Goal: Task Accomplishment & Management: Complete application form

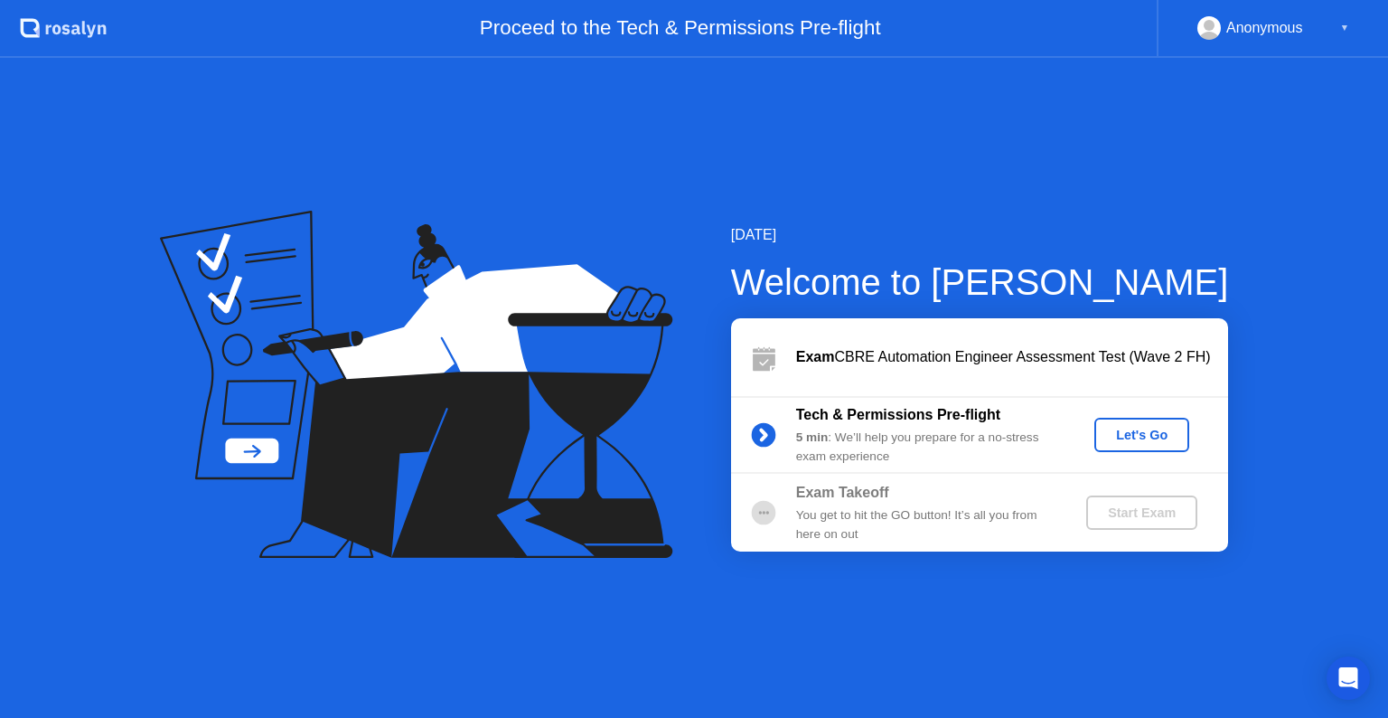
click at [1146, 436] on div "Let's Go" at bounding box center [1142, 434] width 80 height 14
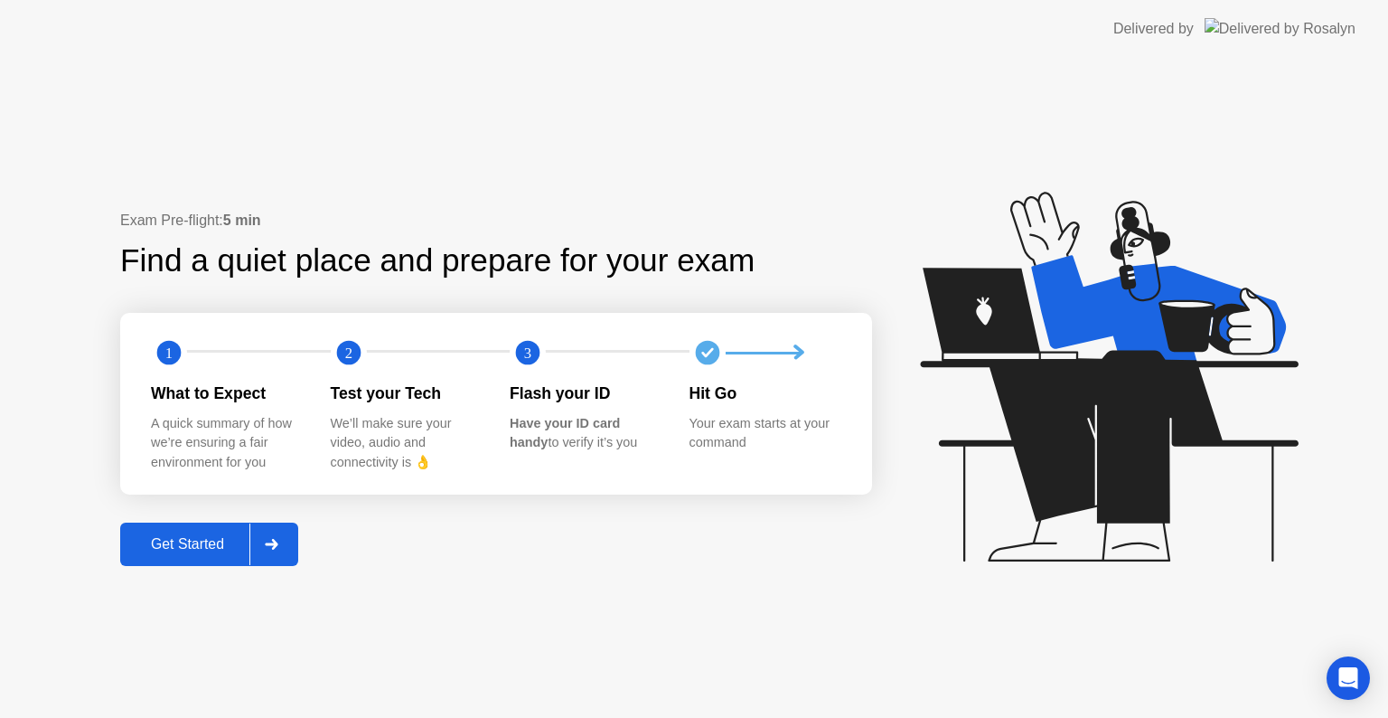
click at [177, 550] on div "Get Started" at bounding box center [188, 544] width 124 height 16
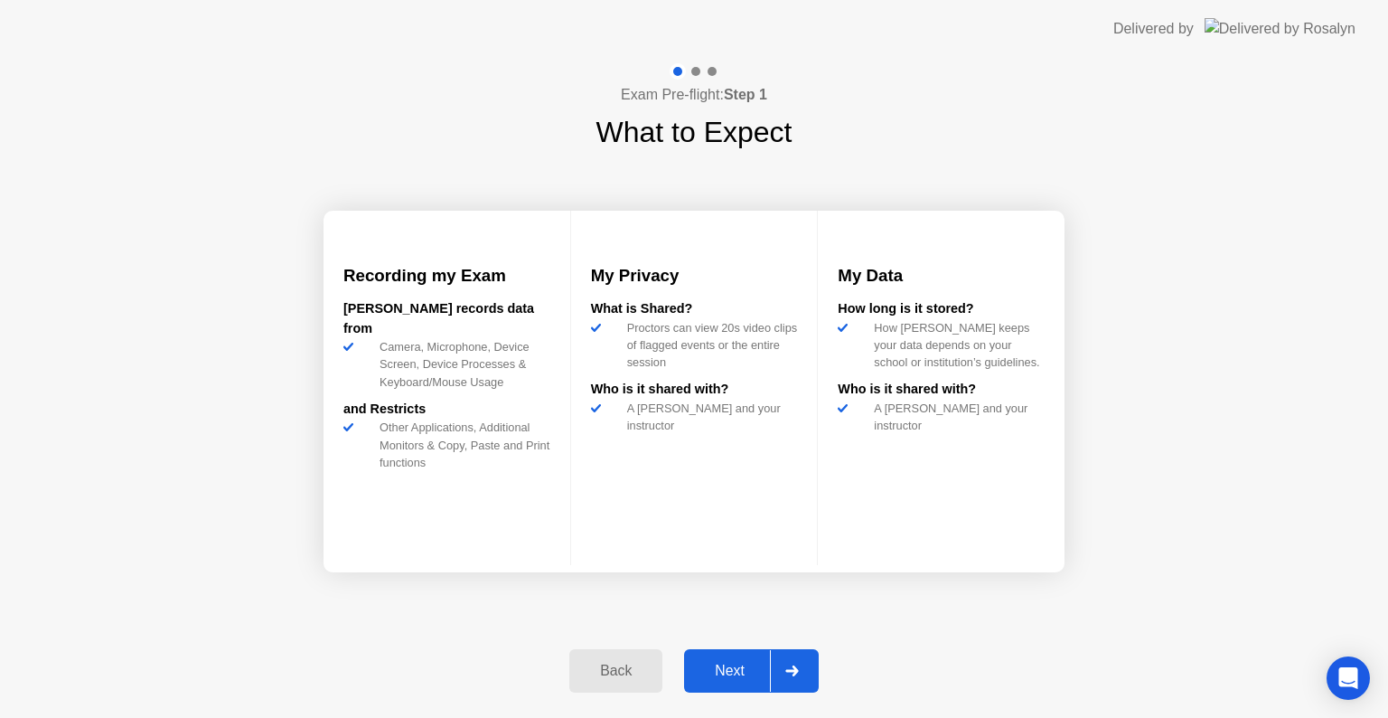
click at [793, 672] on icon at bounding box center [792, 670] width 14 height 11
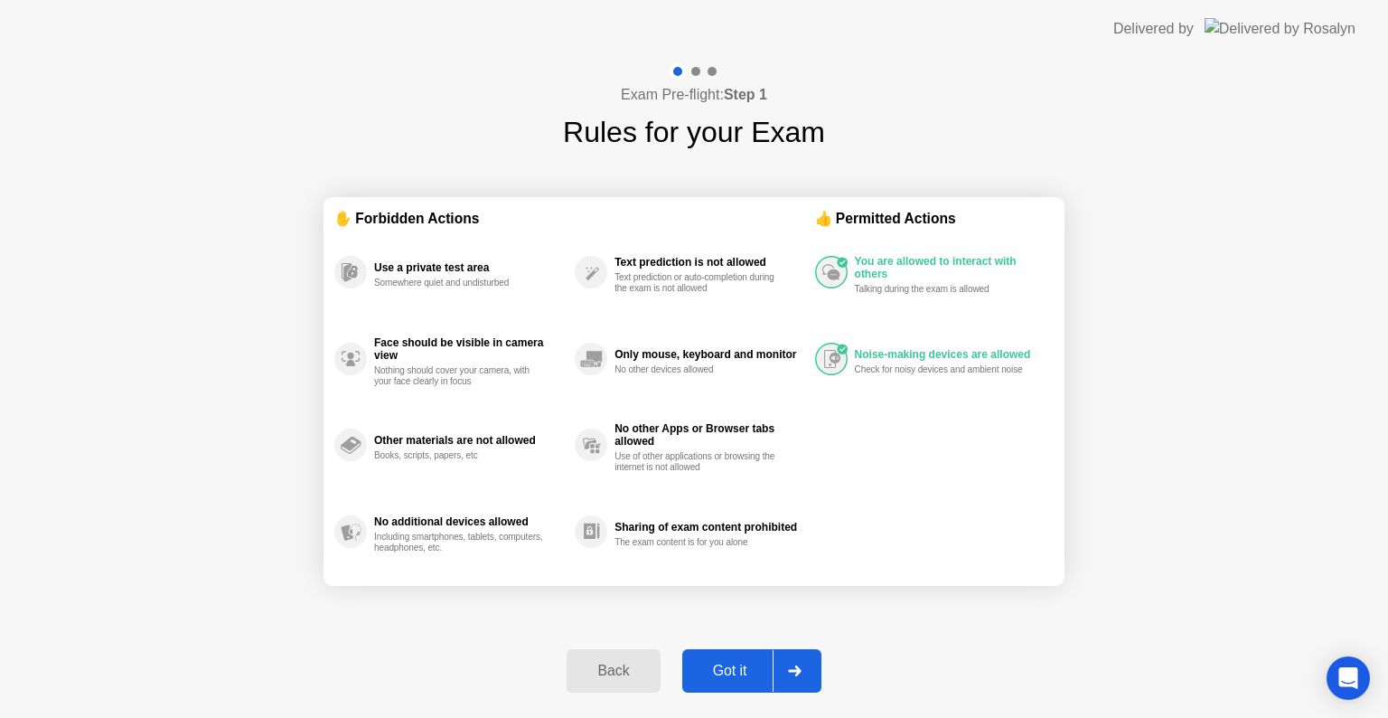
click at [793, 672] on icon at bounding box center [795, 670] width 14 height 11
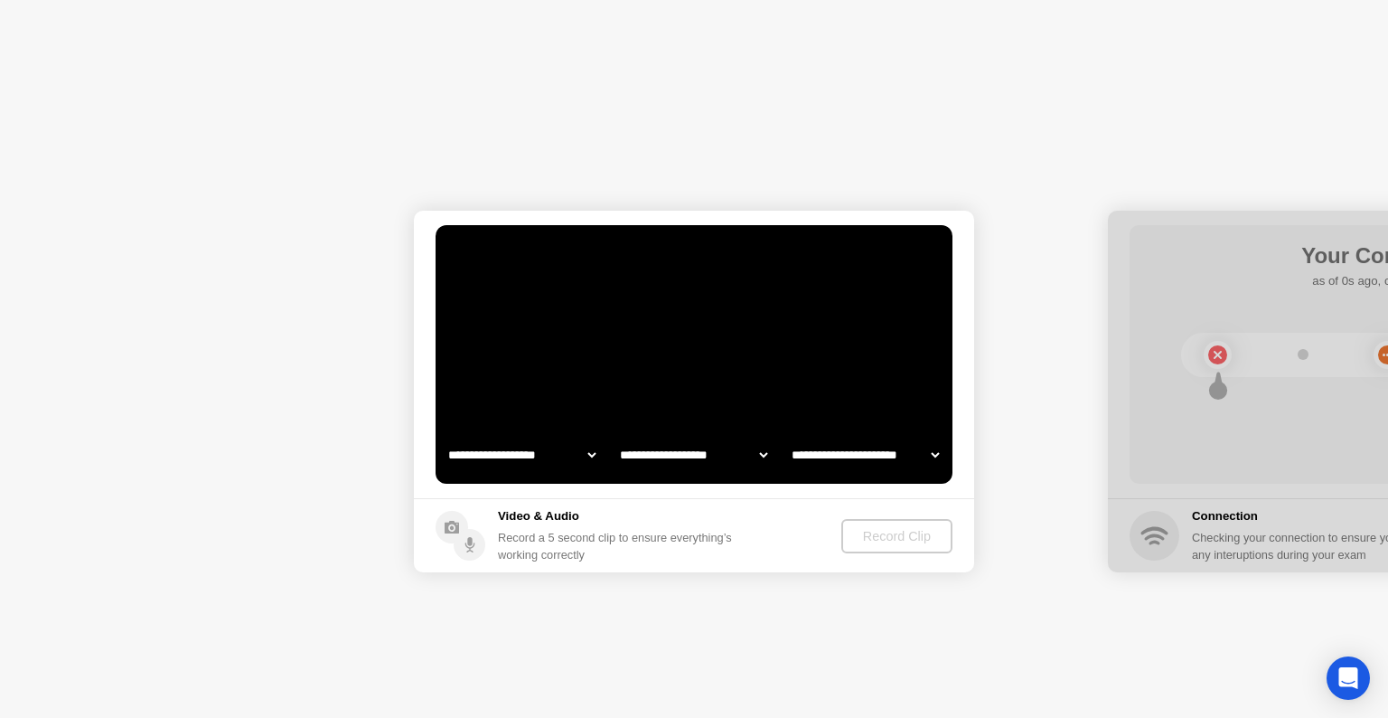
select select "**********"
select select "*******"
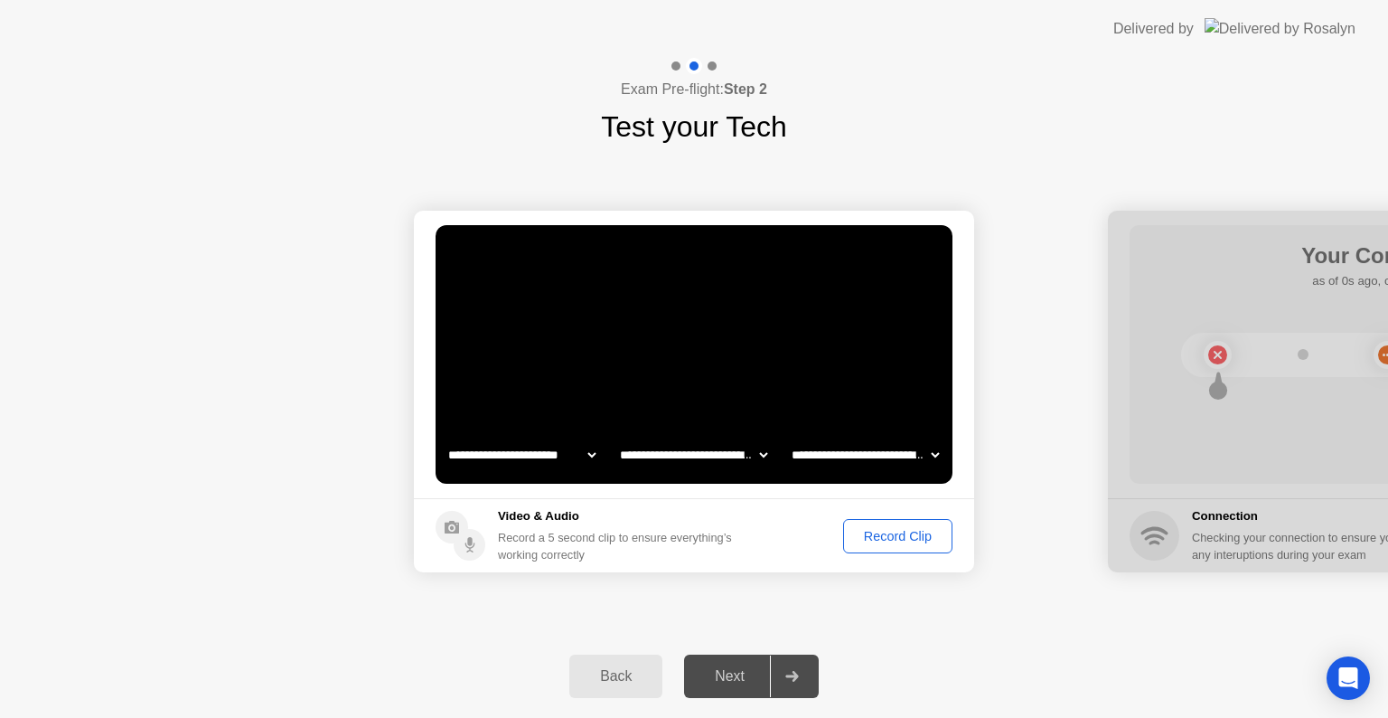
click at [880, 530] on div "Record Clip" at bounding box center [897, 536] width 97 height 14
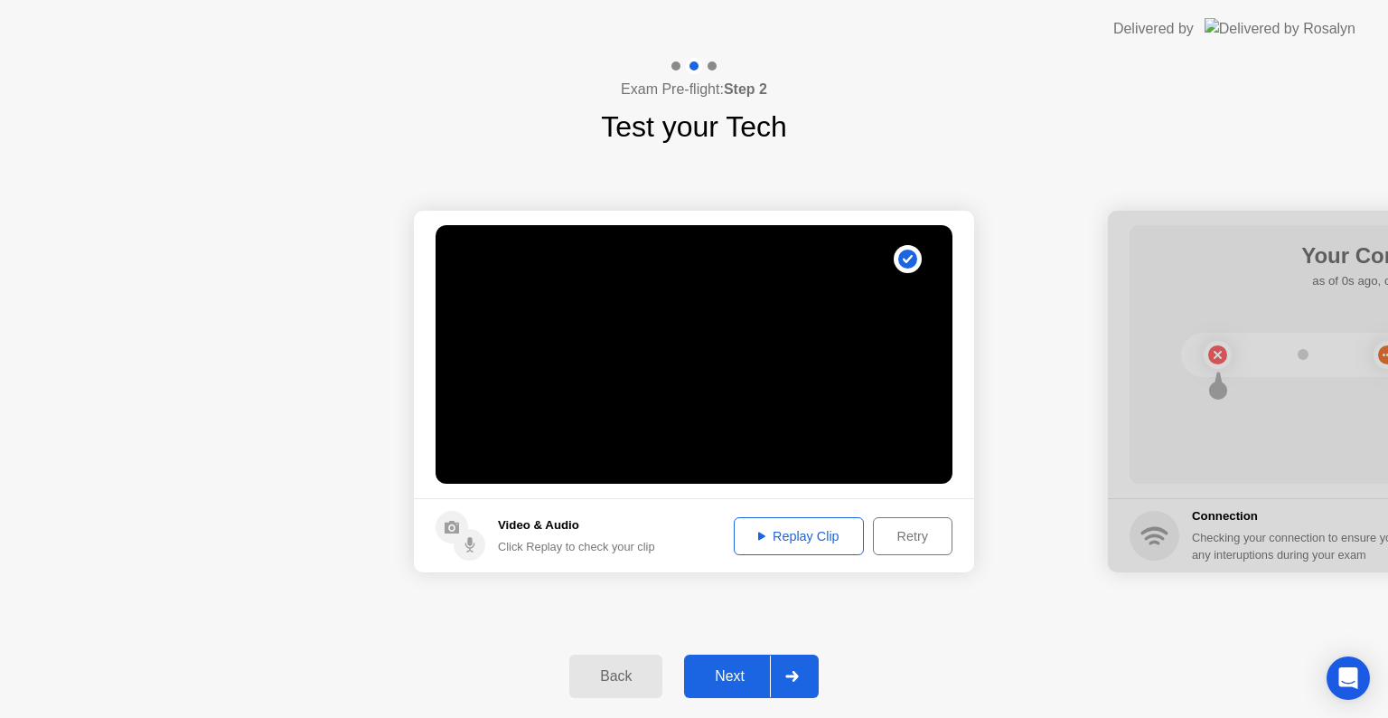
click at [709, 676] on div "Next" at bounding box center [730, 676] width 80 height 16
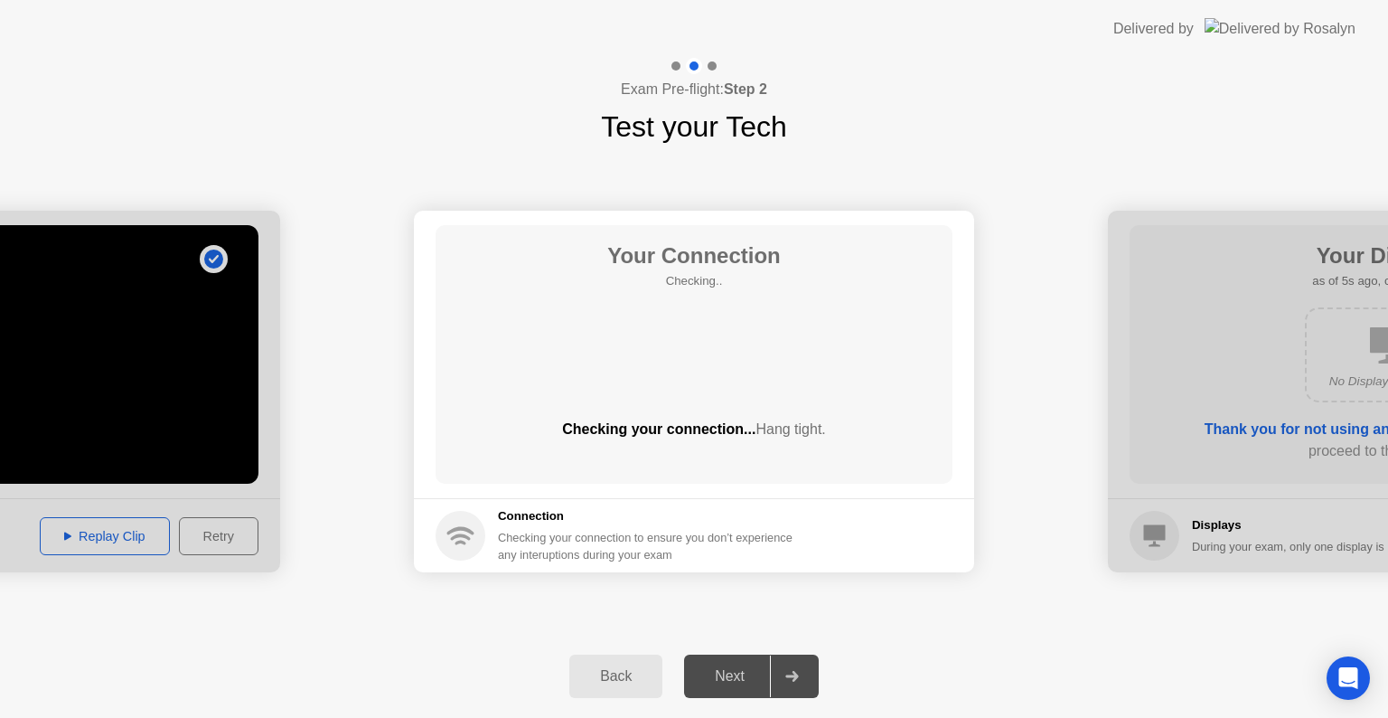
click at [699, 343] on div "Your Connection Checking.. Checking your connection... Hang tight." at bounding box center [694, 354] width 517 height 258
click at [728, 684] on div "Next" at bounding box center [730, 676] width 80 height 16
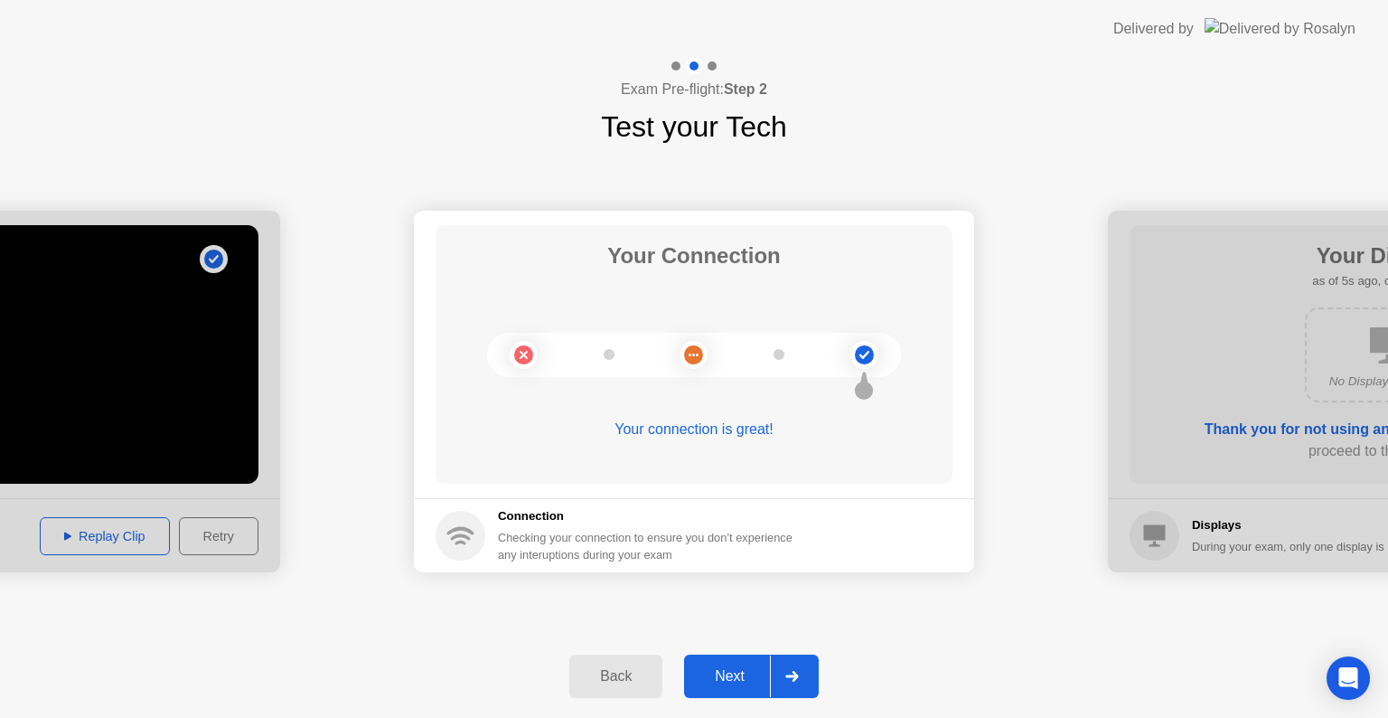
click at [748, 677] on div "Next" at bounding box center [730, 676] width 80 height 16
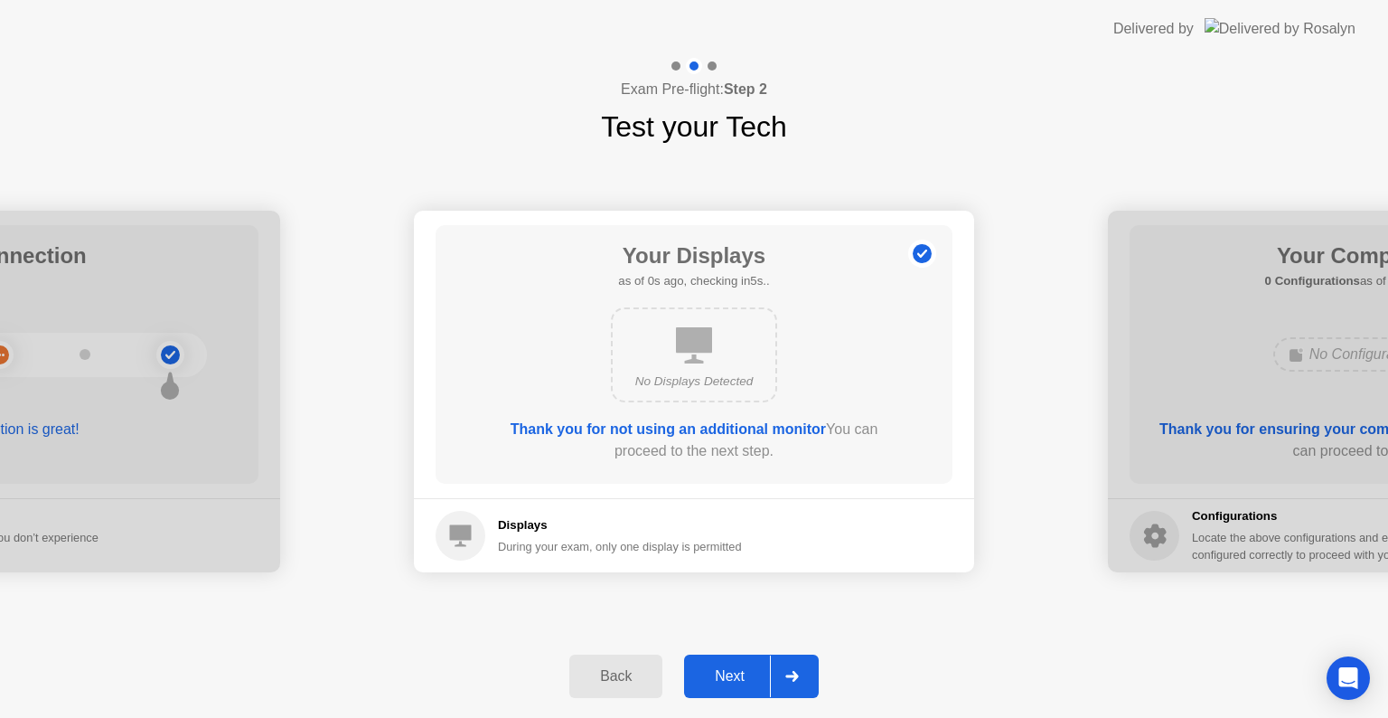
click at [748, 677] on div "Next" at bounding box center [730, 676] width 80 height 16
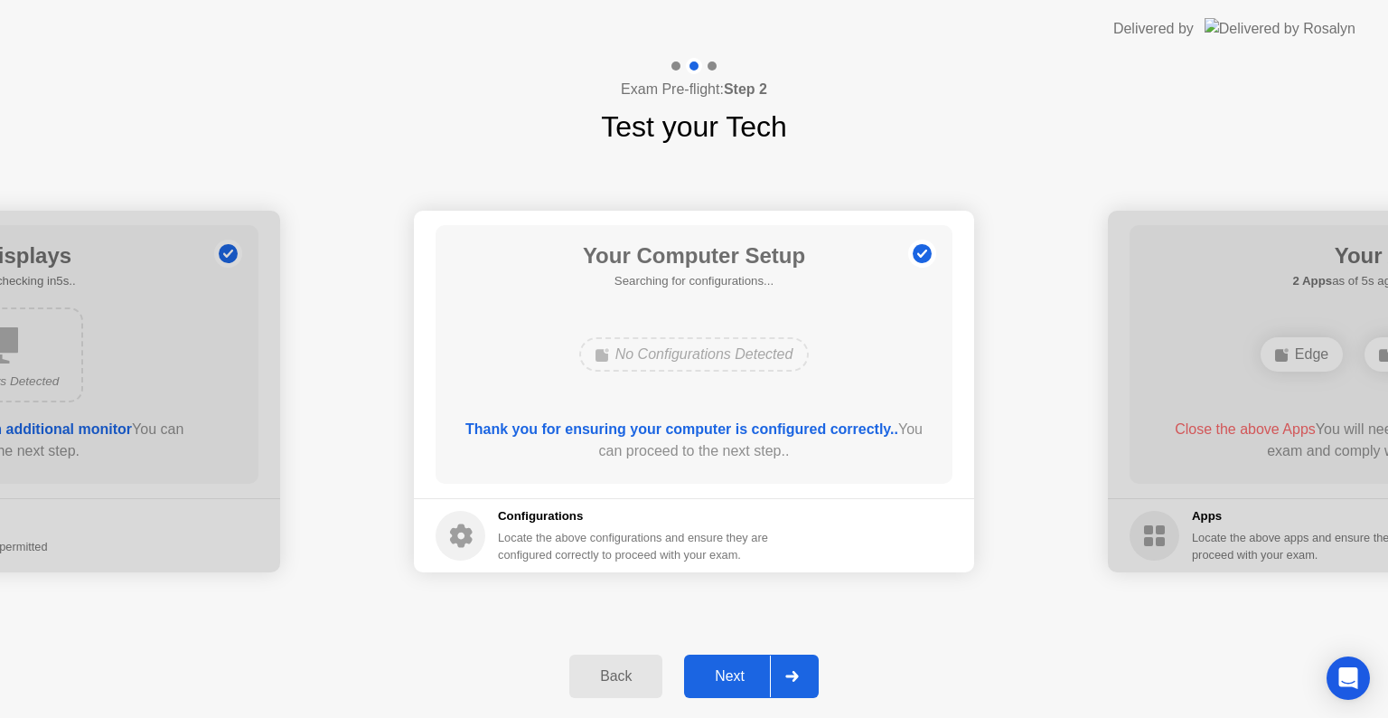
click at [748, 677] on div "Next" at bounding box center [730, 676] width 80 height 16
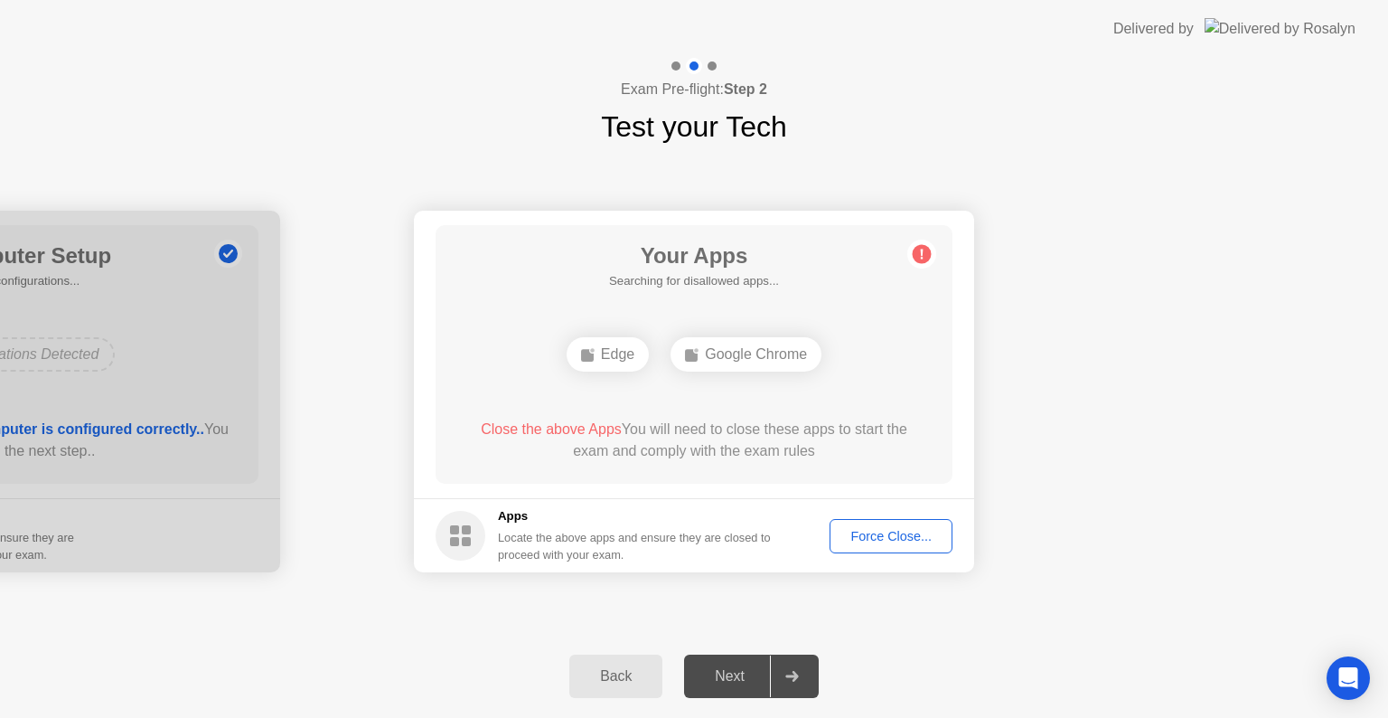
click at [748, 677] on div "Next" at bounding box center [730, 676] width 80 height 16
click at [712, 670] on div "Next" at bounding box center [730, 676] width 80 height 16
click at [712, 671] on div "Next" at bounding box center [730, 676] width 80 height 16
click at [861, 521] on button "Force Close..." at bounding box center [891, 536] width 123 height 34
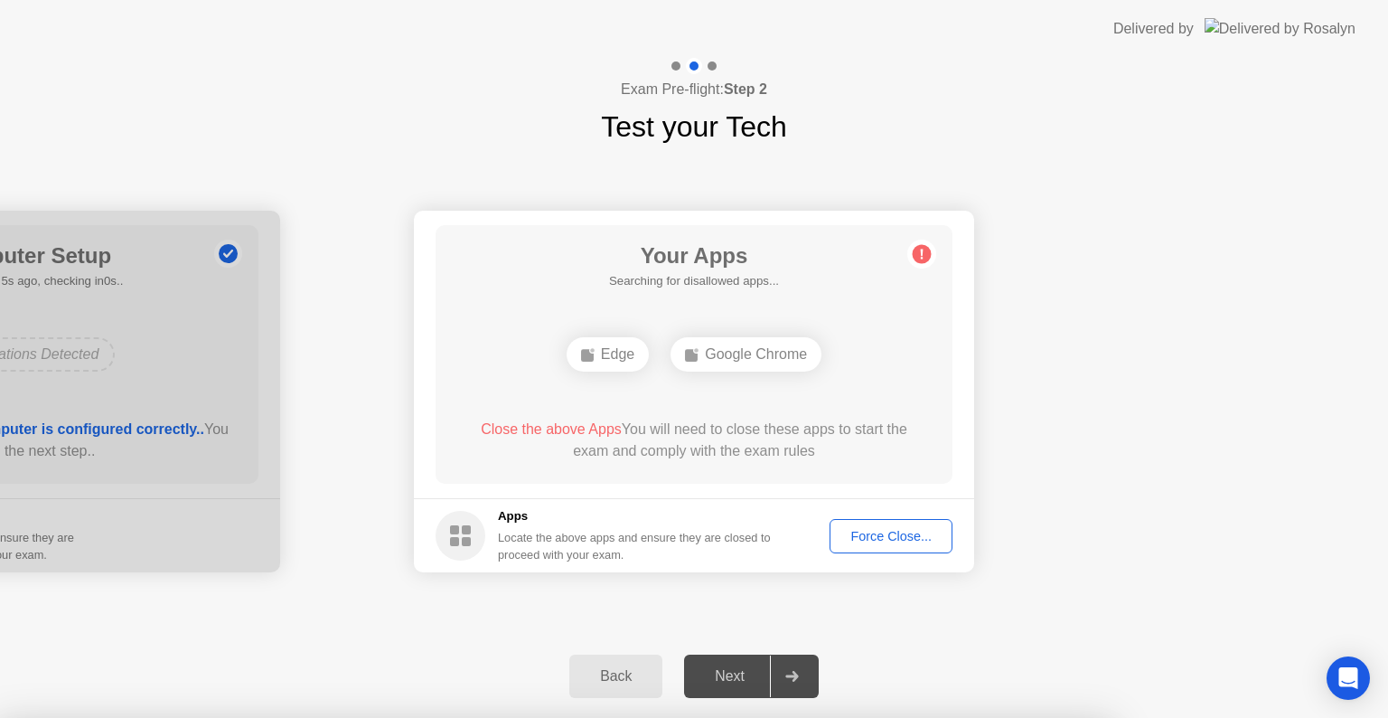
click at [855, 717] on div at bounding box center [694, 718] width 1388 height 0
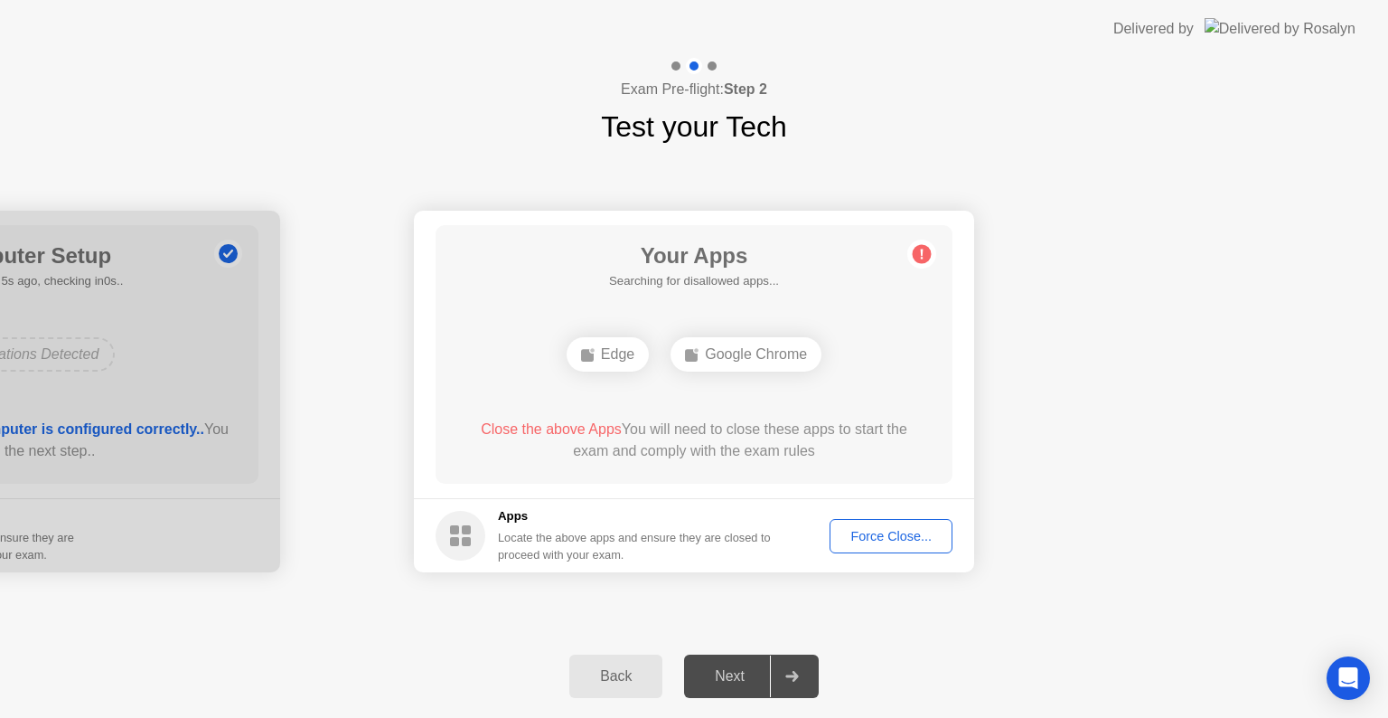
click at [875, 549] on button "Force Close..." at bounding box center [891, 536] width 123 height 34
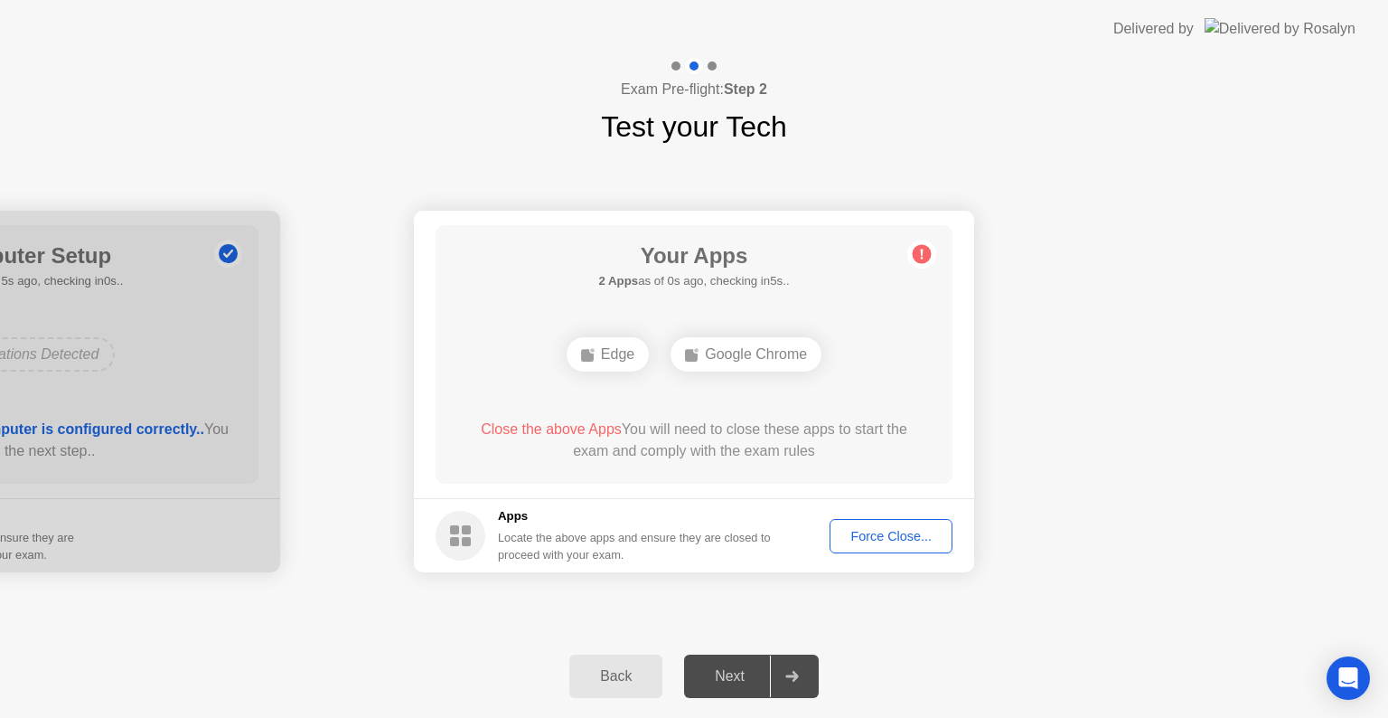
click at [881, 543] on div "Force Close..." at bounding box center [891, 536] width 110 height 14
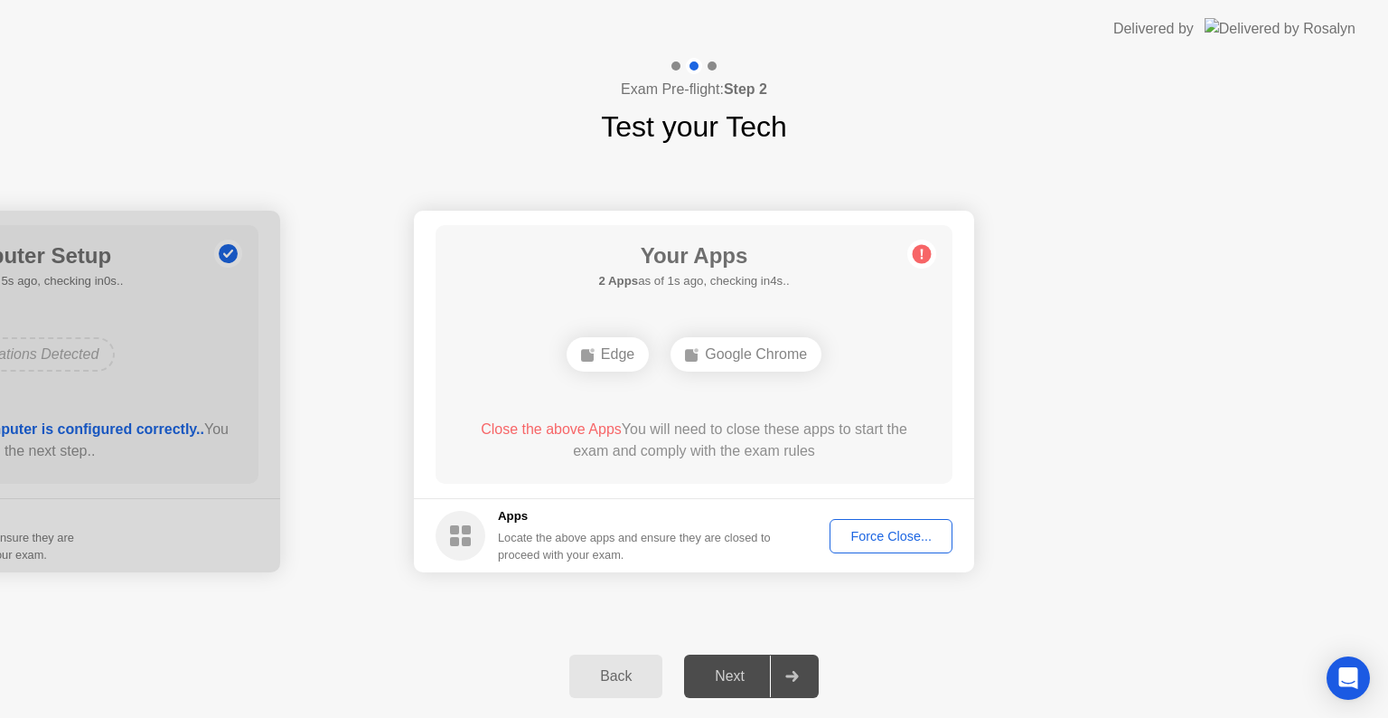
click at [866, 530] on div "Force Close..." at bounding box center [891, 536] width 110 height 14
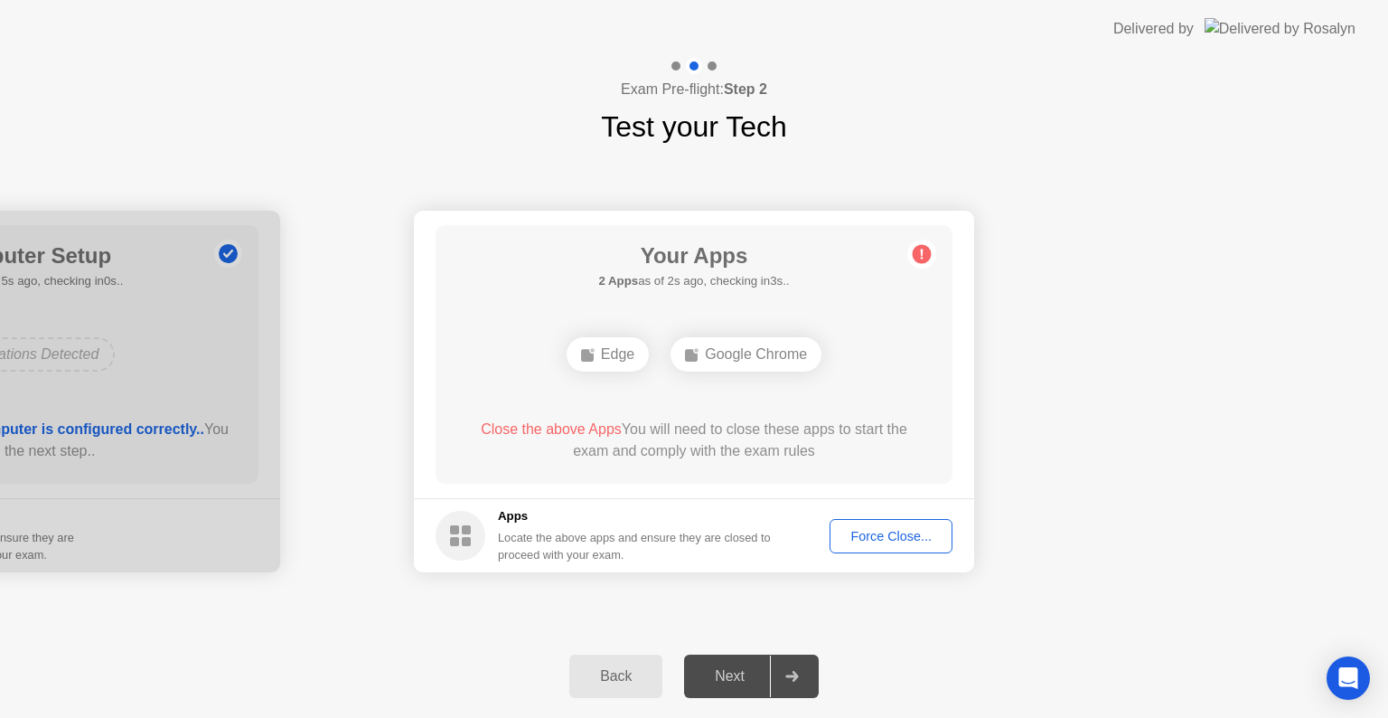
click at [871, 540] on div "Force Close..." at bounding box center [891, 536] width 110 height 14
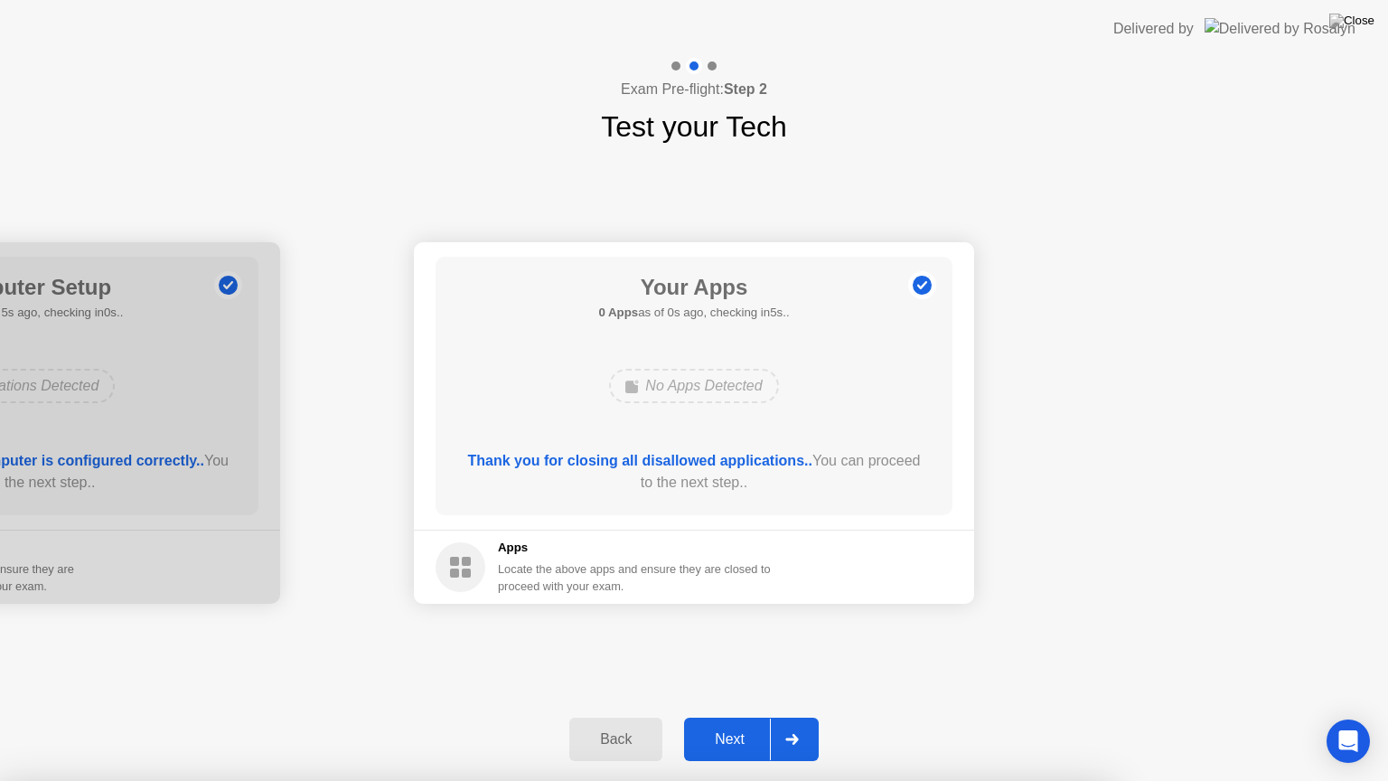
click at [741, 717] on div "Next" at bounding box center [730, 739] width 80 height 16
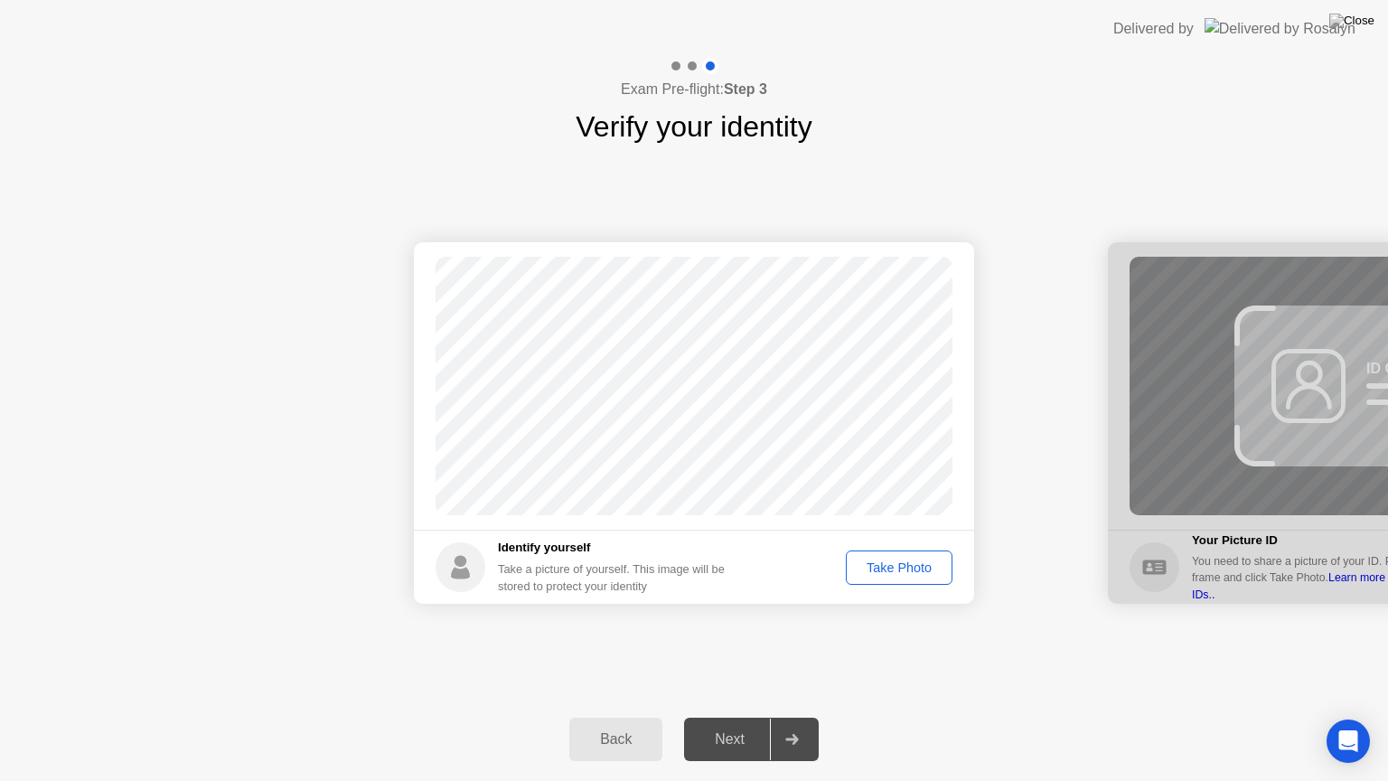
click at [892, 555] on button "Take Photo" at bounding box center [899, 567] width 107 height 34
click at [743, 717] on div "Next" at bounding box center [730, 739] width 80 height 16
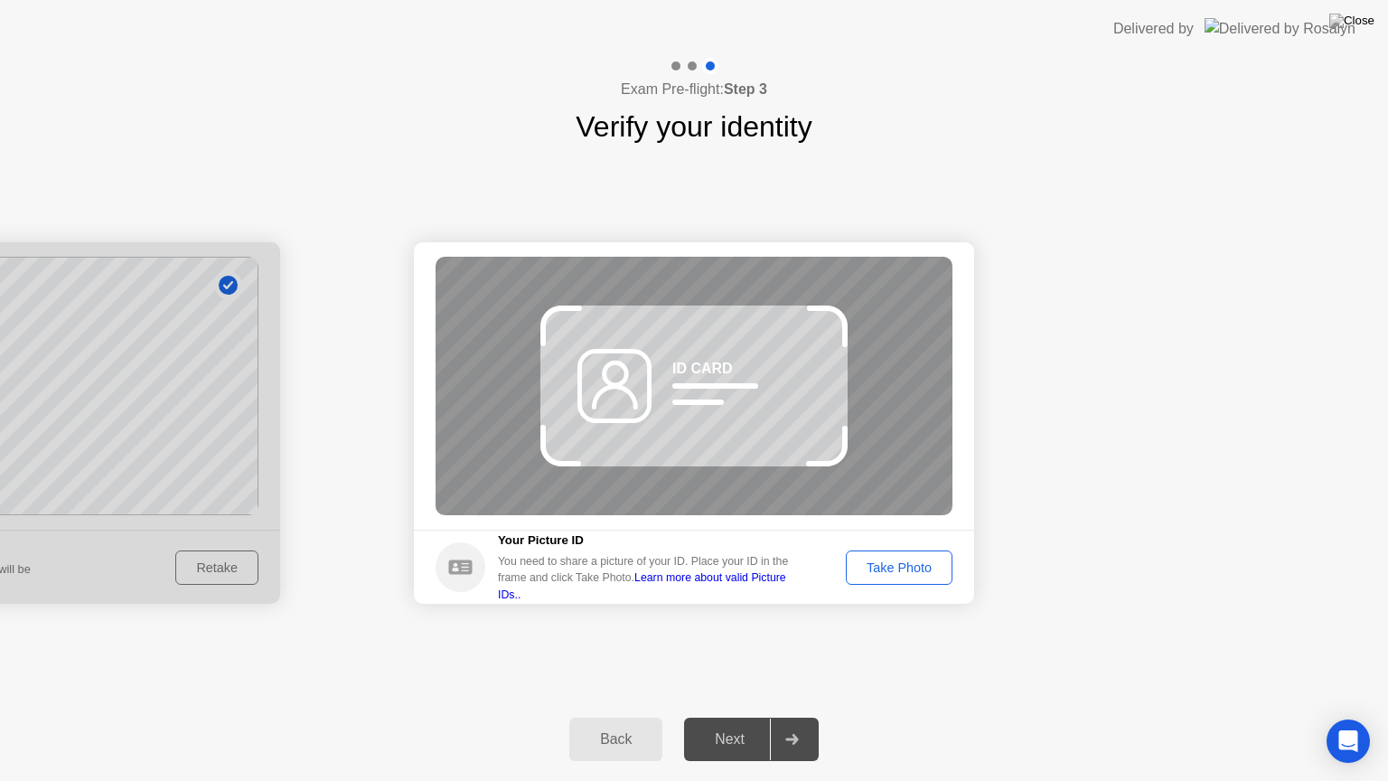
click at [900, 575] on div "Take Photo" at bounding box center [899, 567] width 94 height 14
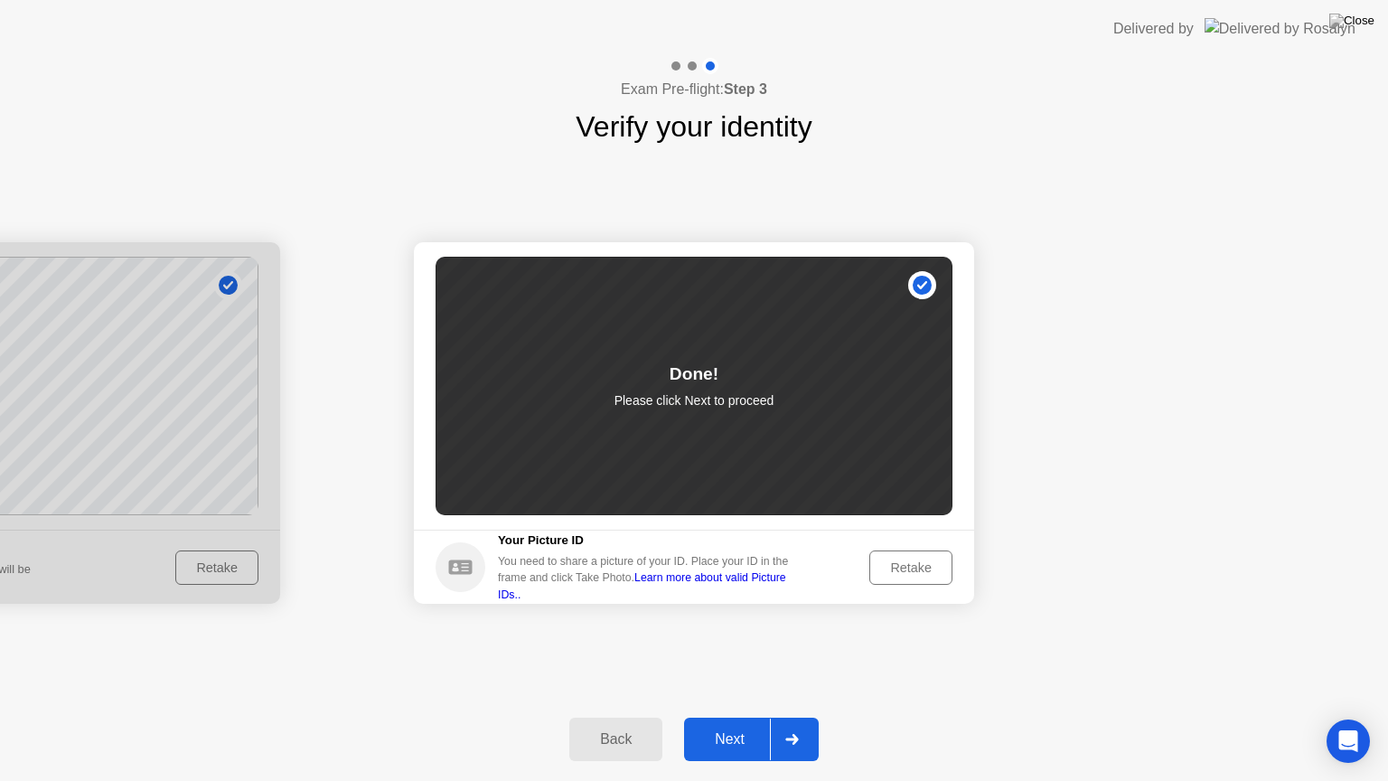
click at [746, 717] on button "Next" at bounding box center [751, 739] width 135 height 43
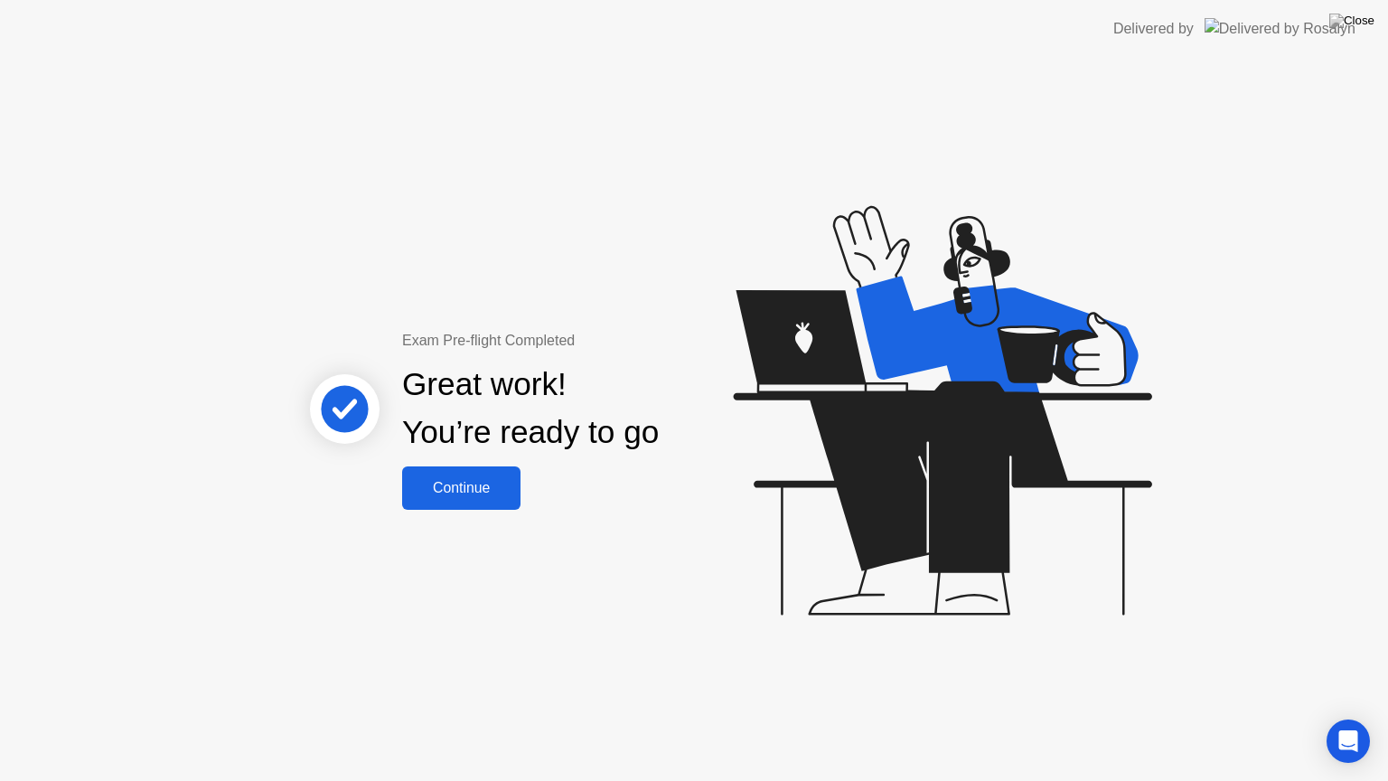
click at [496, 507] on button "Continue" at bounding box center [461, 487] width 118 height 43
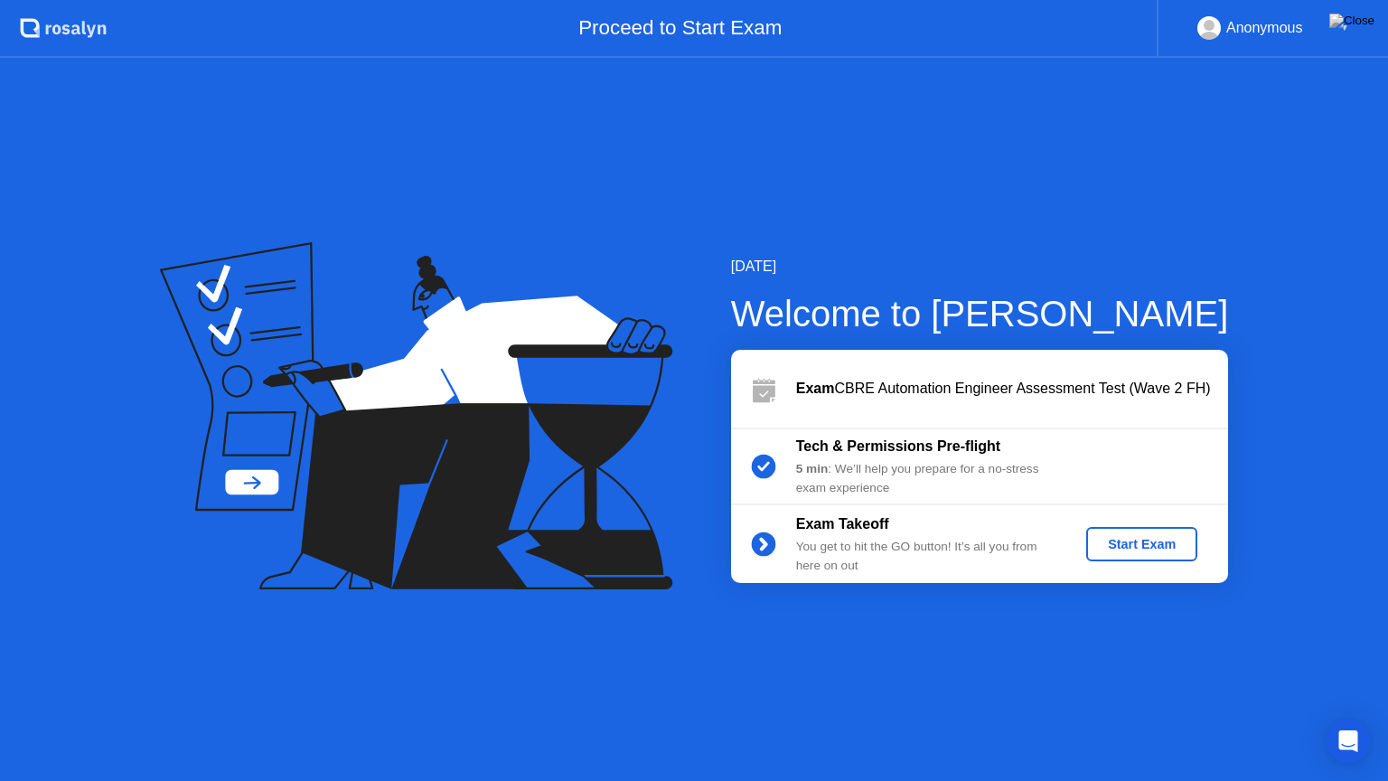
click at [1154, 551] on div "Start Exam" at bounding box center [1141, 544] width 97 height 14
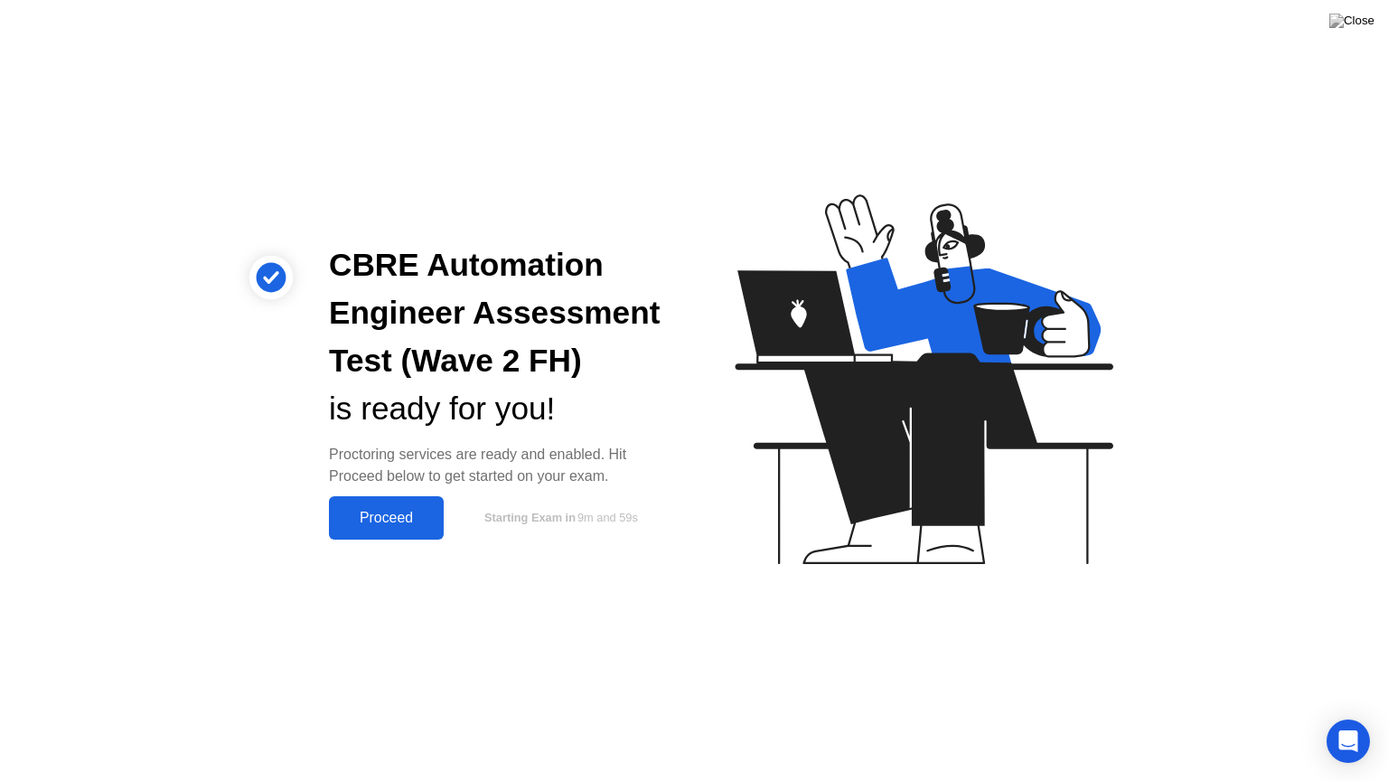
click at [373, 524] on div "Proceed" at bounding box center [386, 518] width 104 height 16
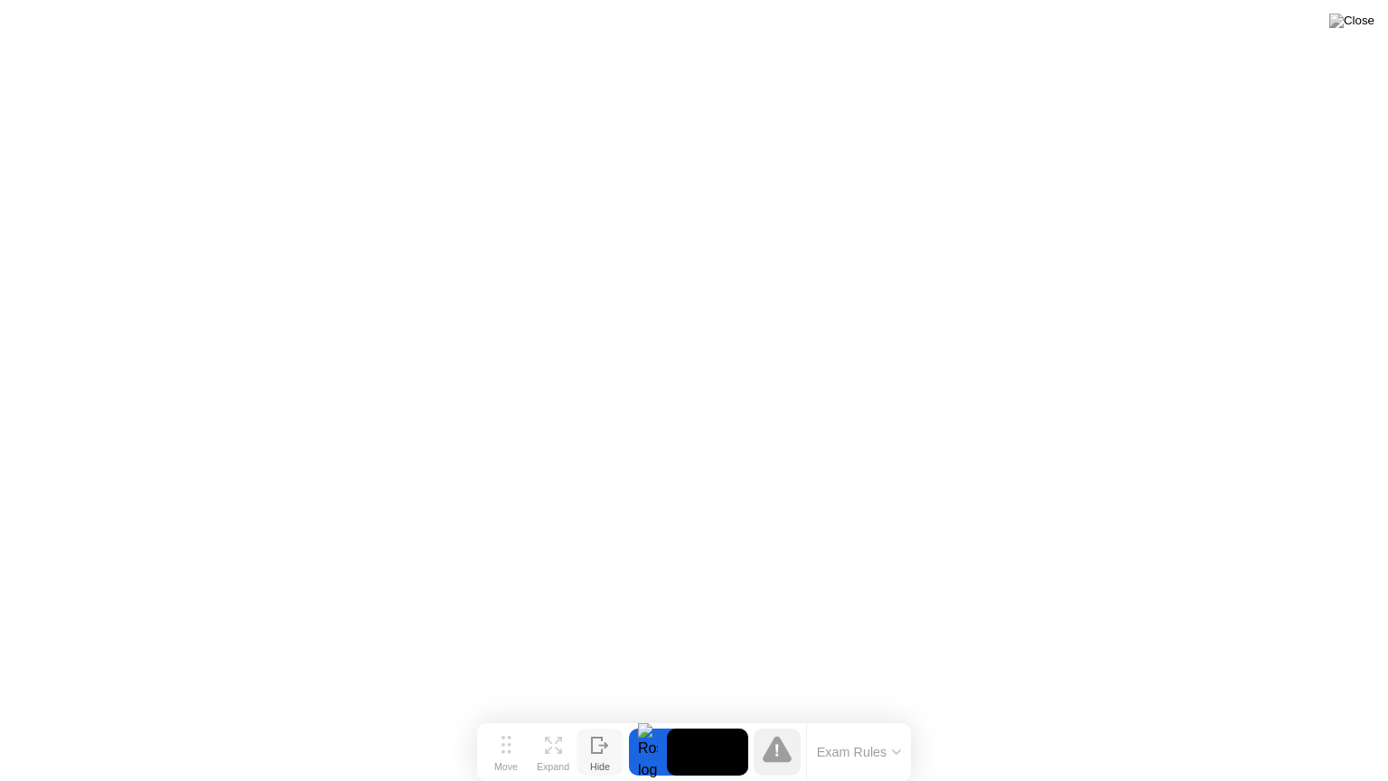
click at [595, 717] on div "Hide" at bounding box center [600, 766] width 20 height 11
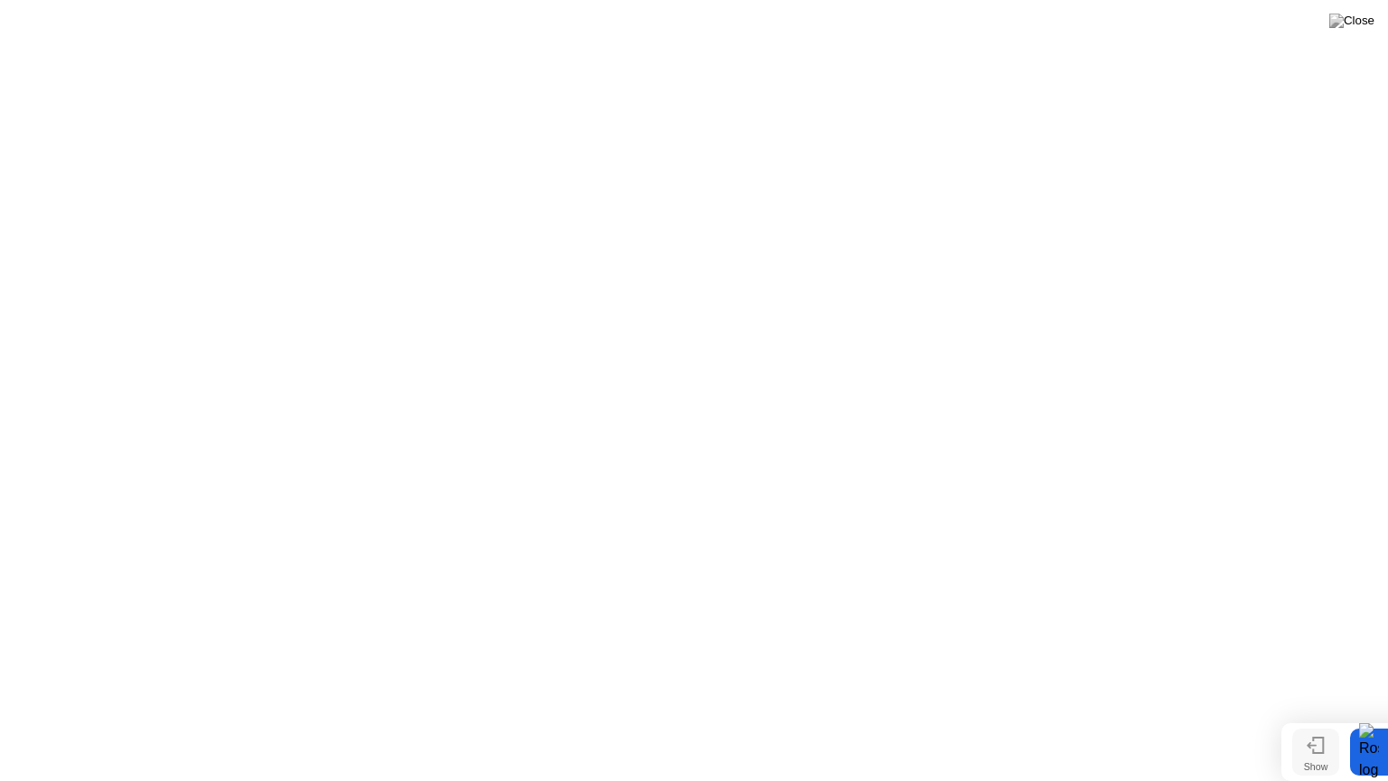
click at [1305, 717] on button "Show" at bounding box center [1315, 751] width 47 height 47
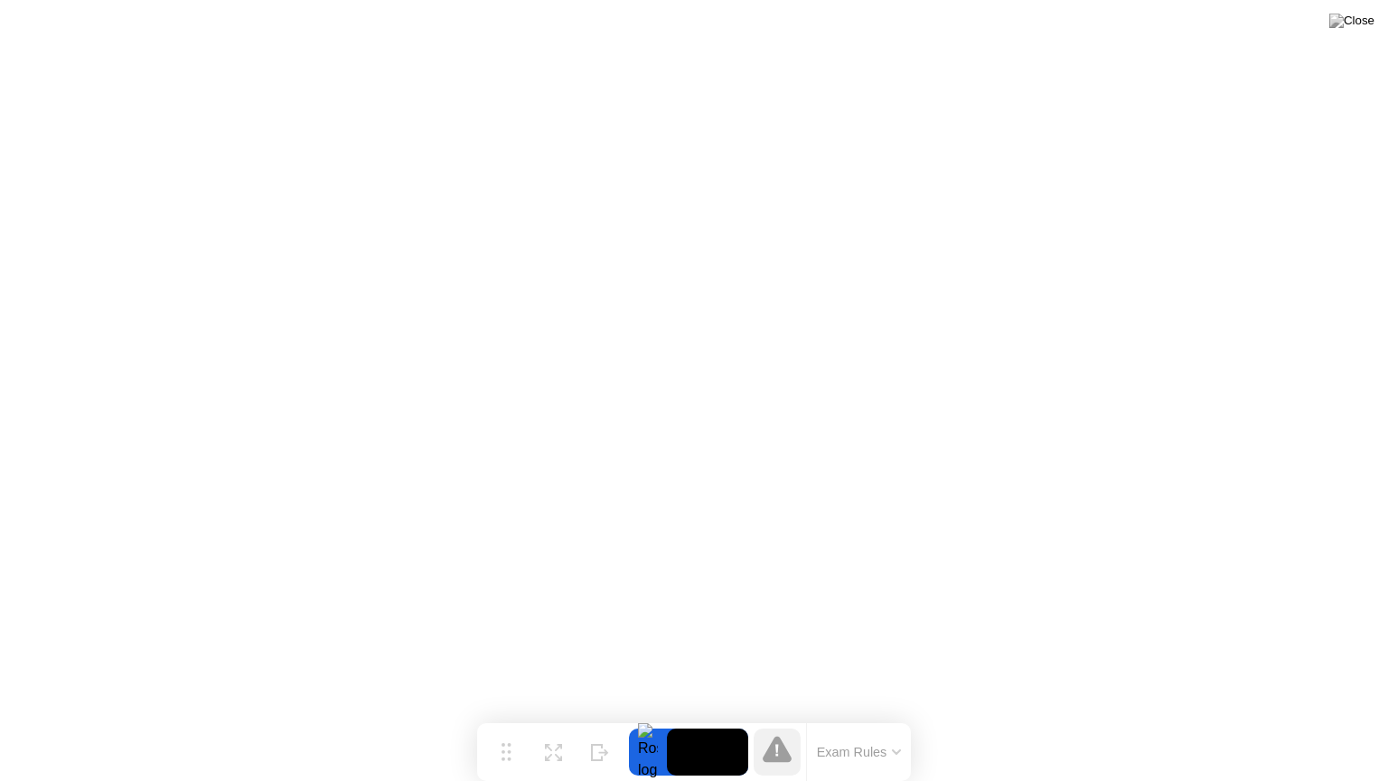
click at [647, 717] on div at bounding box center [648, 751] width 38 height 47
click at [709, 717] on video at bounding box center [707, 751] width 81 height 47
click at [503, 717] on div "Move" at bounding box center [505, 766] width 23 height 11
click at [893, 717] on div "Exam Rules" at bounding box center [858, 752] width 105 height 58
click at [886, 717] on button "Exam Rules" at bounding box center [860, 752] width 96 height 16
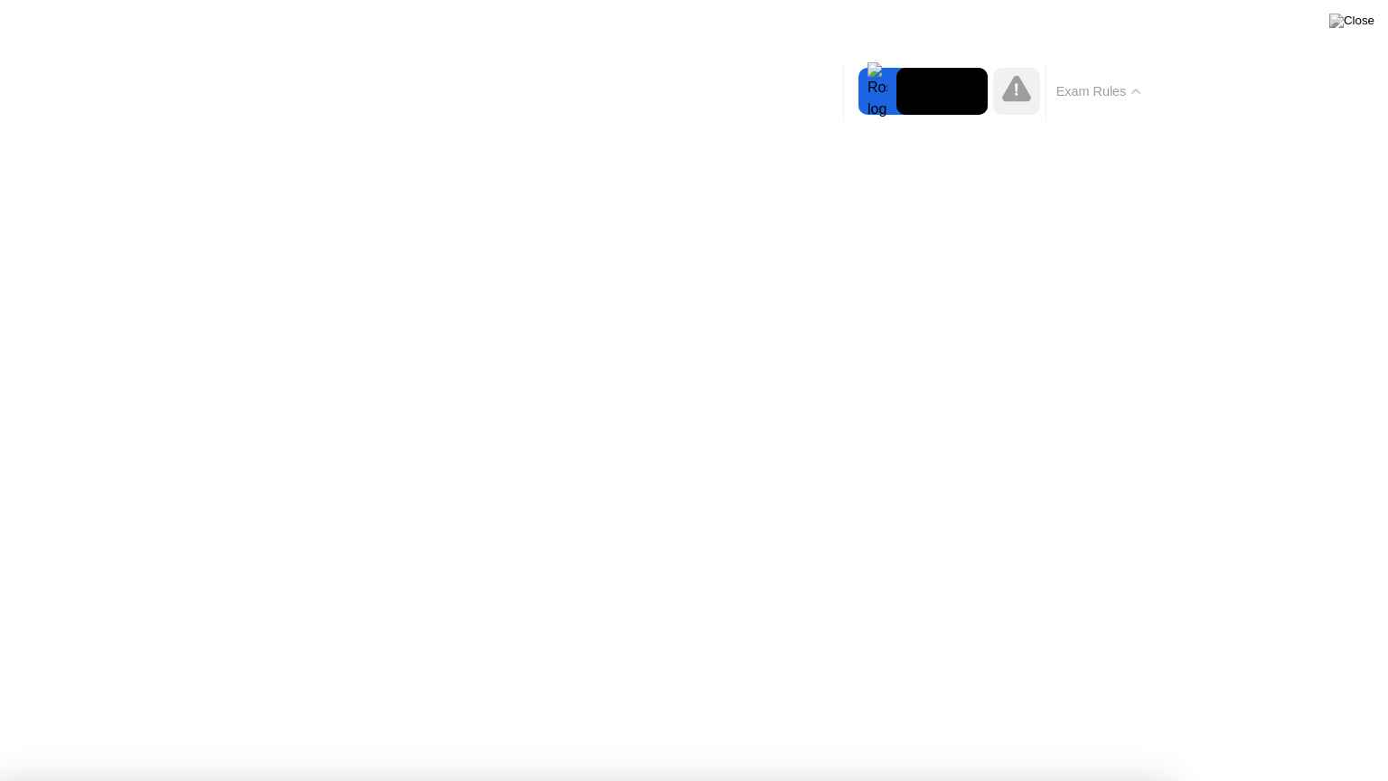
drag, startPoint x: 661, startPoint y: 673, endPoint x: 671, endPoint y: 687, distance: 16.8
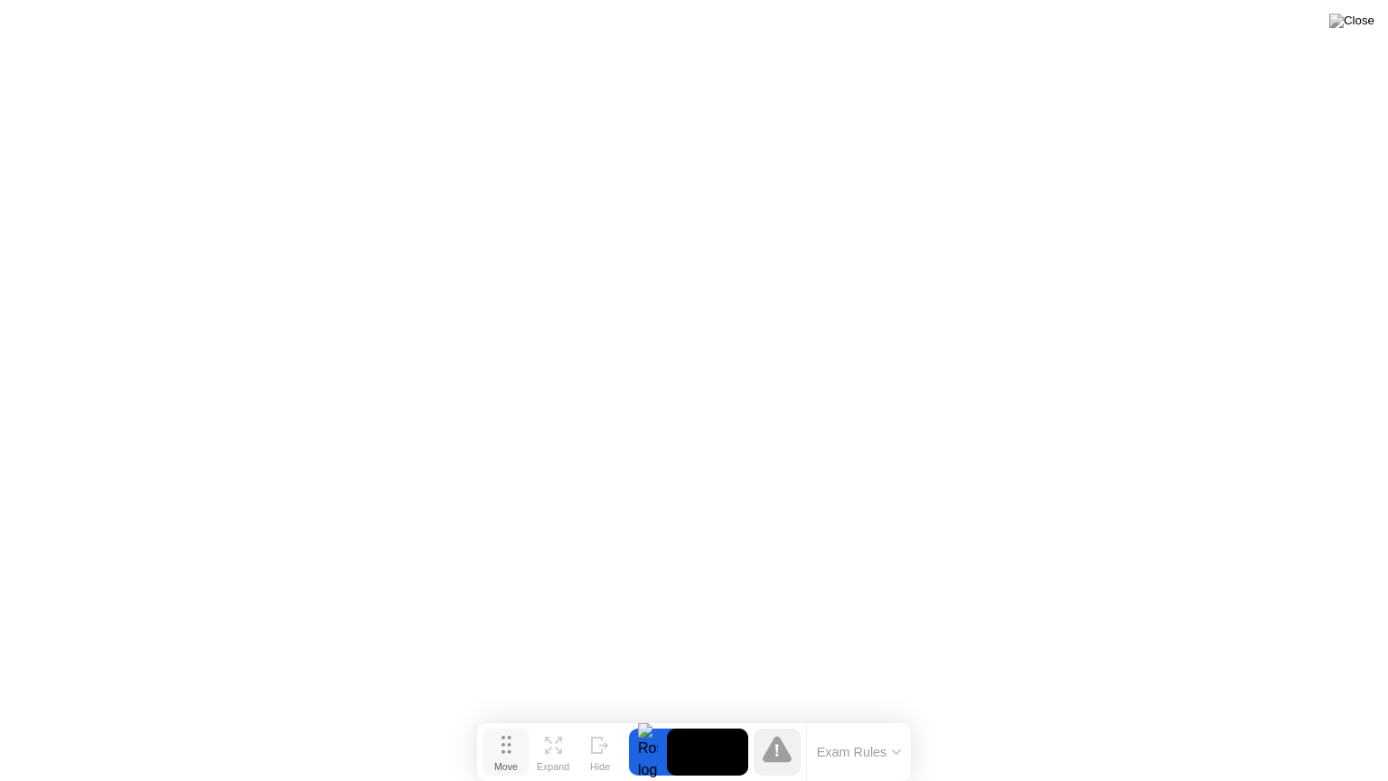
click at [499, 717] on button "Move" at bounding box center [506, 751] width 47 height 47
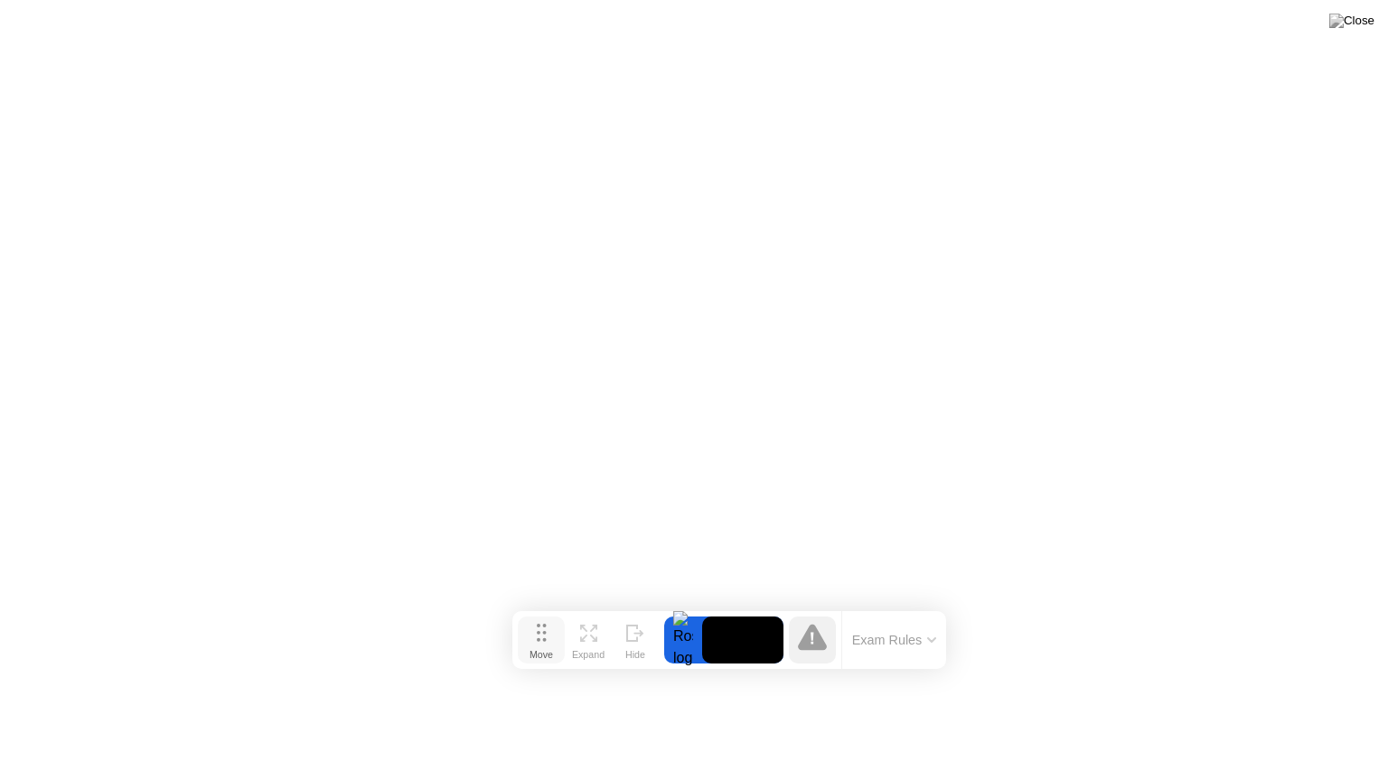
drag, startPoint x: 508, startPoint y: 756, endPoint x: 544, endPoint y: 628, distance: 132.5
click at [544, 649] on div "Move" at bounding box center [541, 654] width 23 height 11
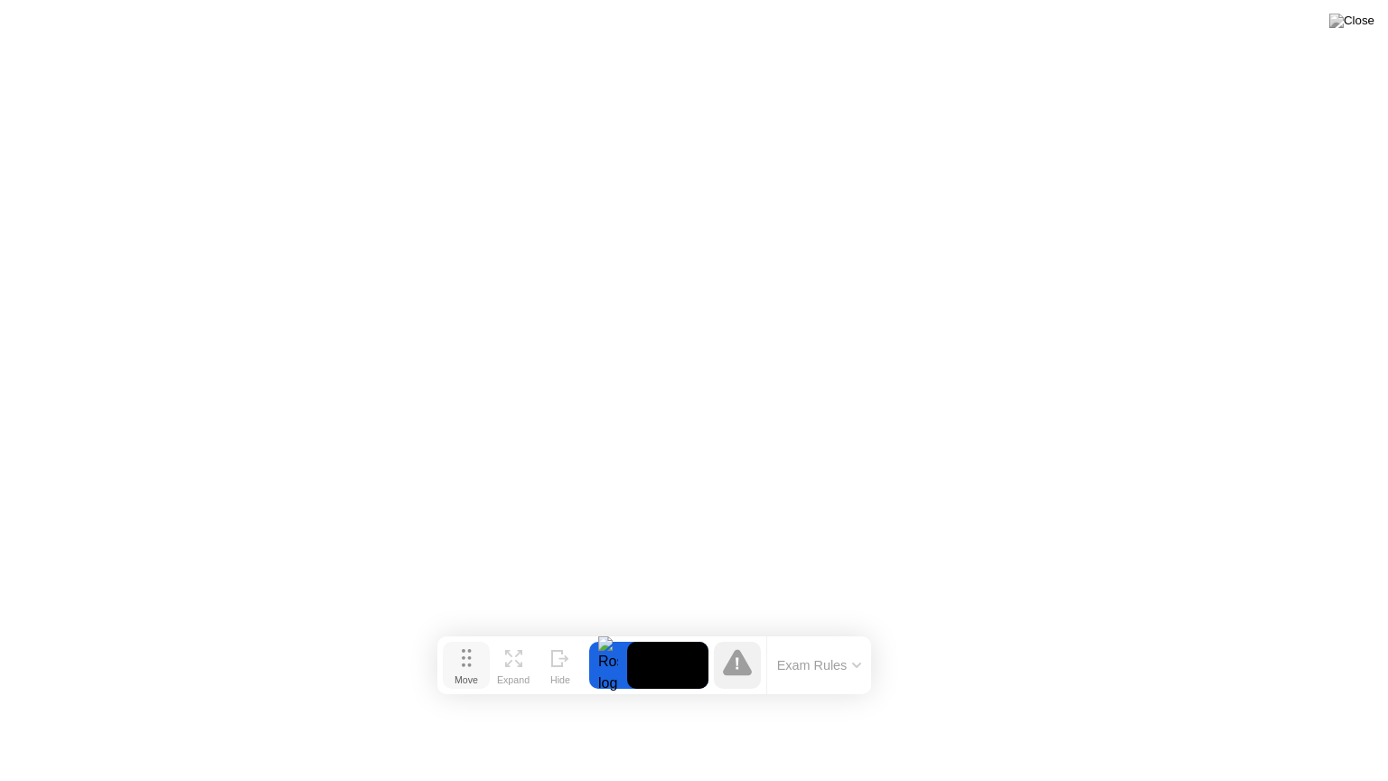
drag, startPoint x: 544, startPoint y: 628, endPoint x: 467, endPoint y: 669, distance: 86.9
click at [467, 674] on div "Move" at bounding box center [466, 679] width 23 height 11
click at [605, 653] on div at bounding box center [607, 665] width 38 height 47
click at [694, 672] on video at bounding box center [666, 665] width 81 height 47
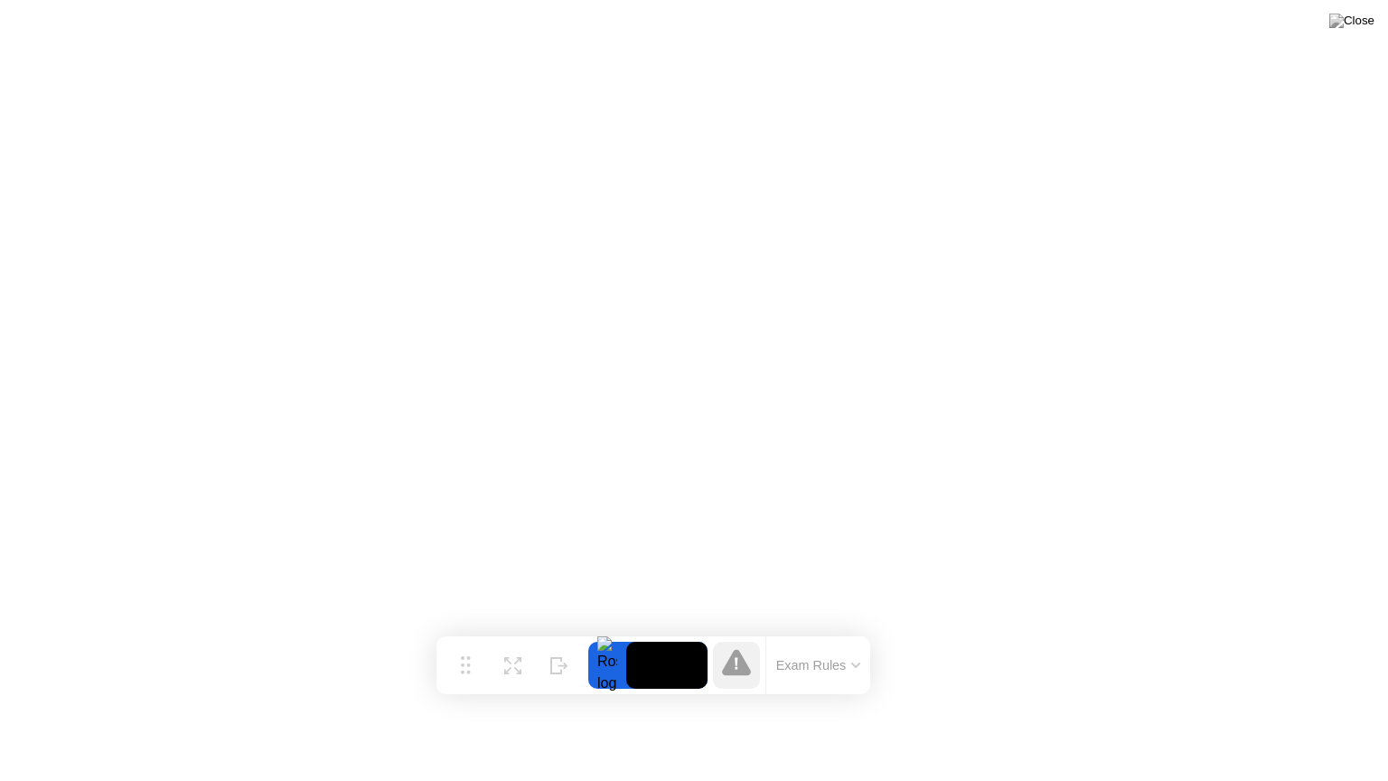
click at [688, 676] on video at bounding box center [666, 665] width 81 height 47
click at [685, 680] on video at bounding box center [666, 665] width 81 height 47
click at [684, 680] on video at bounding box center [666, 665] width 81 height 47
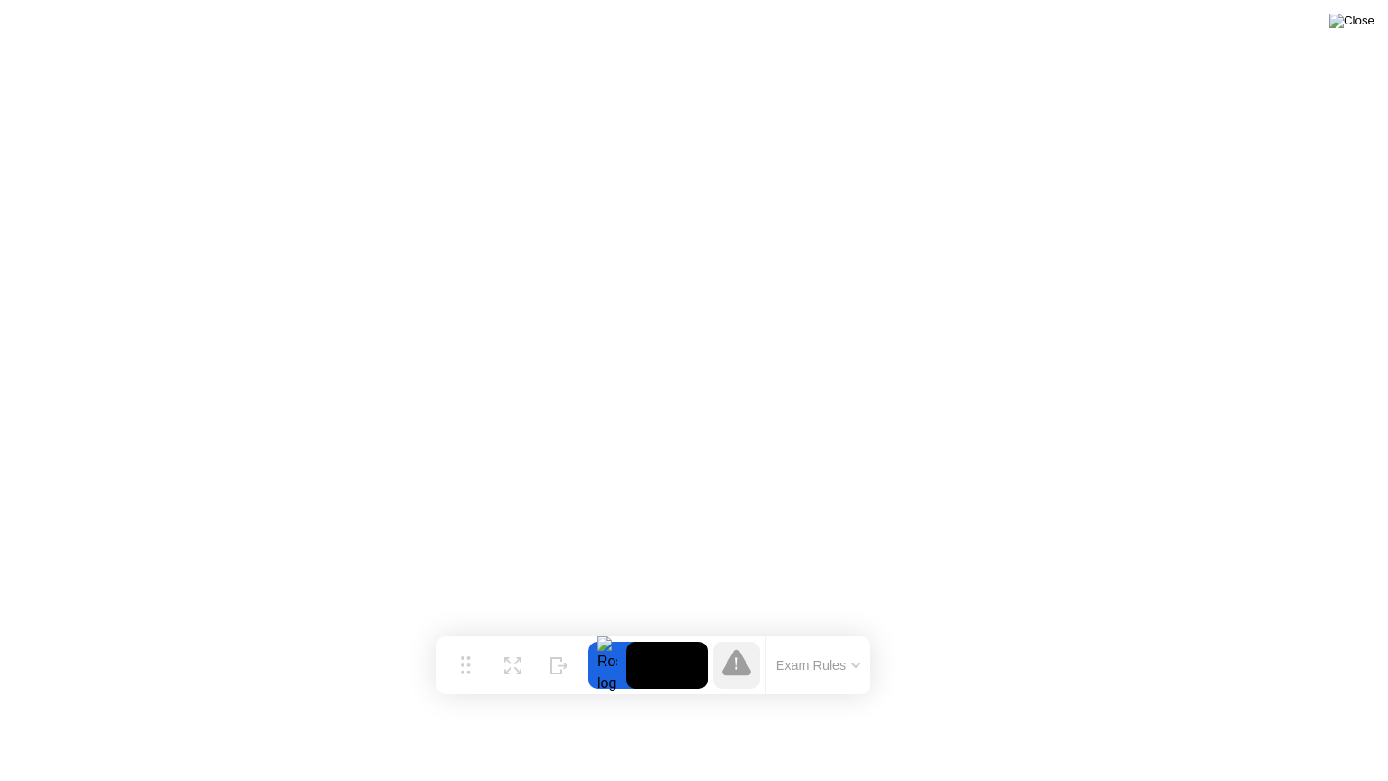
click at [1356, 28] on img at bounding box center [1351, 21] width 45 height 14
